Goal: Navigation & Orientation: Find specific page/section

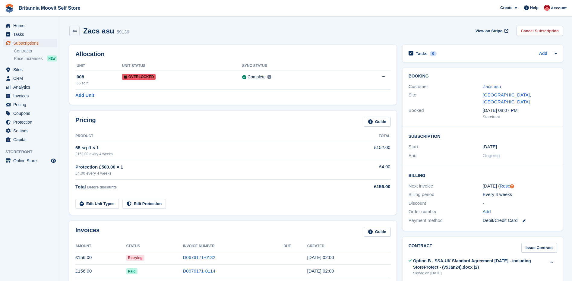
click at [20, 42] on span "Subscriptions" at bounding box center [31, 43] width 36 height 8
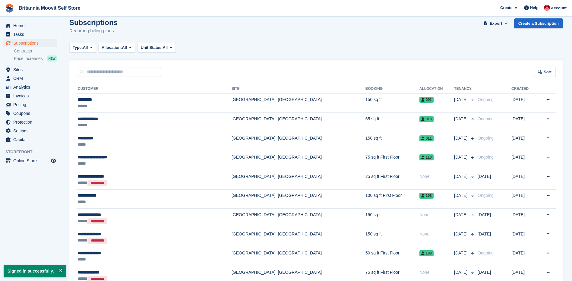
scroll to position [5, 0]
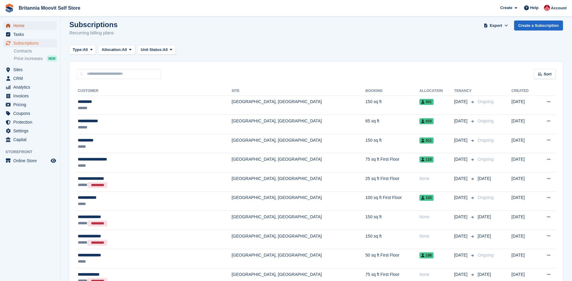
click at [28, 27] on span "Home" at bounding box center [31, 25] width 36 height 8
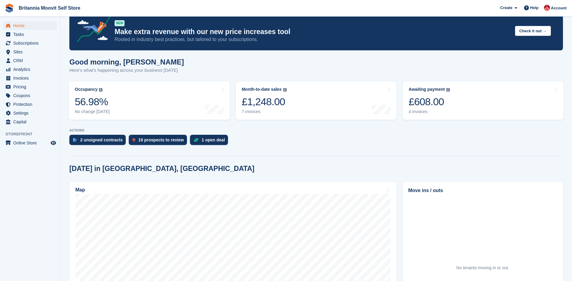
scroll to position [14, 0]
